Goal: Information Seeking & Learning: Learn about a topic

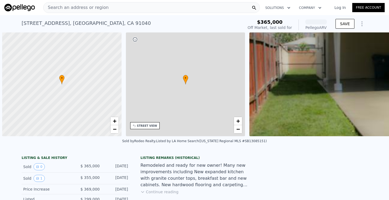
scroll to position [0, 2]
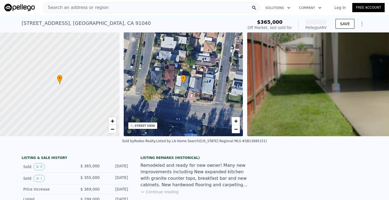
click at [103, 11] on div "Search an address or region" at bounding box center [151, 7] width 217 height 11
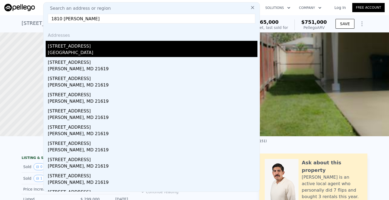
type input "1810 [PERSON_NAME]"
click at [82, 43] on div "[STREET_ADDRESS]" at bounding box center [153, 45] width 210 height 9
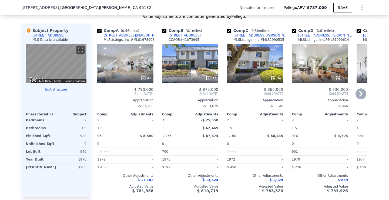
scroll to position [515, 0]
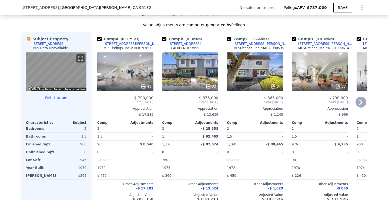
click at [121, 86] on div at bounding box center [125, 87] width 56 height 10
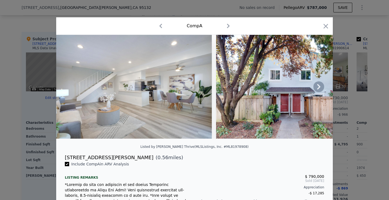
click at [316, 91] on icon at bounding box center [318, 86] width 11 height 11
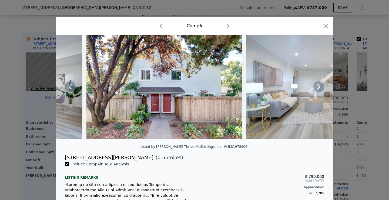
click at [316, 91] on icon at bounding box center [318, 86] width 11 height 11
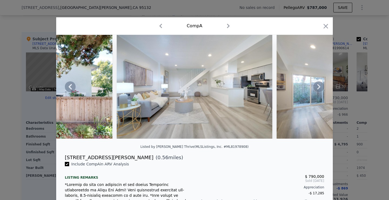
click at [316, 91] on icon at bounding box center [318, 86] width 11 height 11
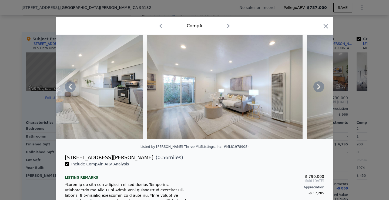
click at [316, 91] on icon at bounding box center [318, 86] width 11 height 11
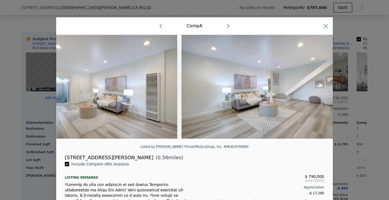
scroll to position [0, 519]
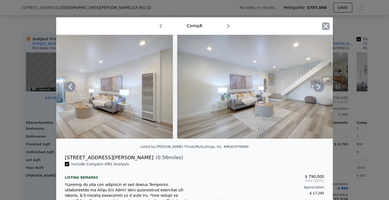
click at [322, 30] on icon "button" at bounding box center [326, 26] width 8 height 8
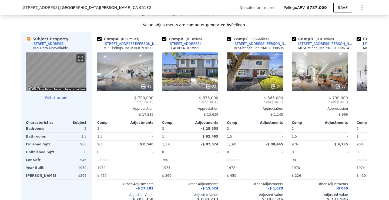
click at [102, 8] on div "[STREET_ADDRESS]" at bounding box center [89, 7] width 134 height 5
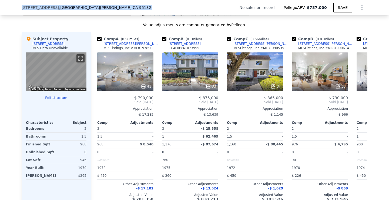
drag, startPoint x: 102, startPoint y: 8, endPoint x: 28, endPoint y: 6, distance: 73.8
click at [28, 6] on div "[STREET_ADDRESS]" at bounding box center [89, 7] width 134 height 5
click at [134, 49] on div "Comp A ( 0.56 miles) [STREET_ADDRESS][PERSON_NAME] MLSListings, Inc. # ML819789…" at bounding box center [125, 44] width 56 height 16
copy div "[STREET_ADDRESS][PERSON_NAME]"
click at [236, 89] on div "34" at bounding box center [255, 86] width 52 height 5
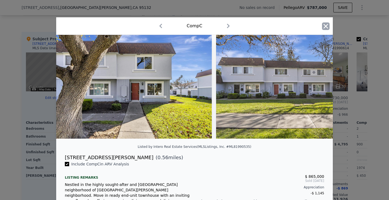
click at [324, 27] on icon "button" at bounding box center [326, 26] width 5 height 5
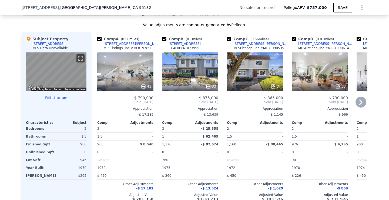
click at [359, 105] on icon at bounding box center [360, 101] width 3 height 5
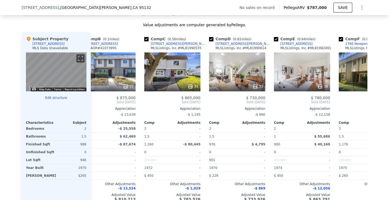
scroll to position [0, 130]
